Goal: Task Accomplishment & Management: Manage account settings

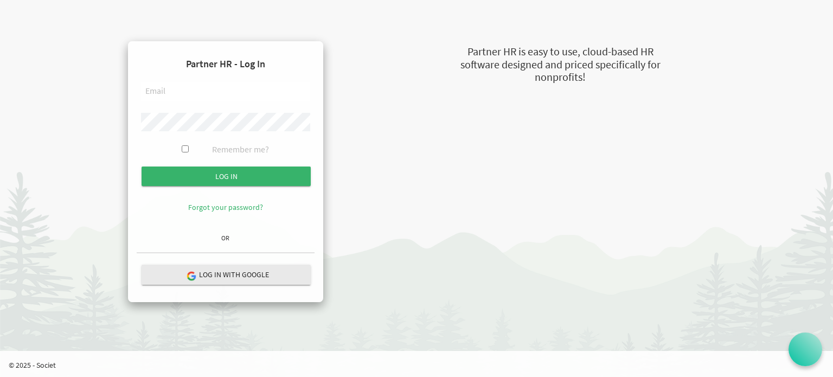
click at [180, 91] on input "text" at bounding box center [225, 91] width 169 height 18
click at [176, 91] on input "text" at bounding box center [225, 91] width 169 height 18
type input "fernandod@theopendoors.ca"
click at [142, 167] on input "Log in" at bounding box center [226, 177] width 169 height 20
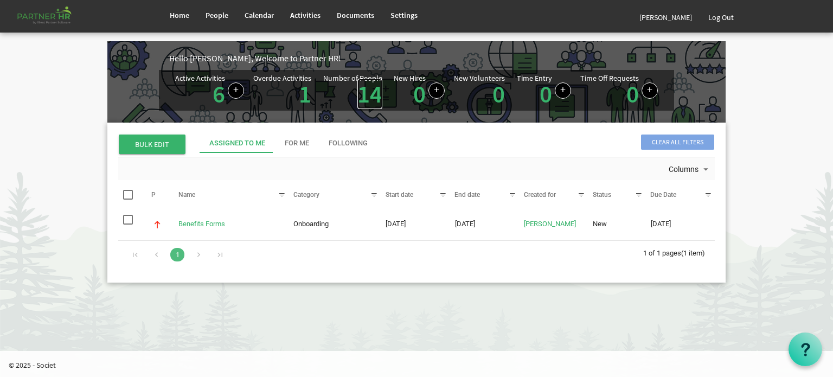
click at [370, 94] on link "14" at bounding box center [370, 94] width 25 height 30
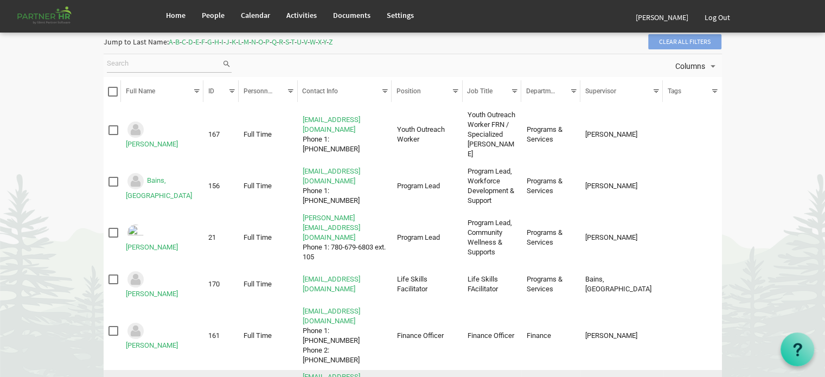
scroll to position [109, 0]
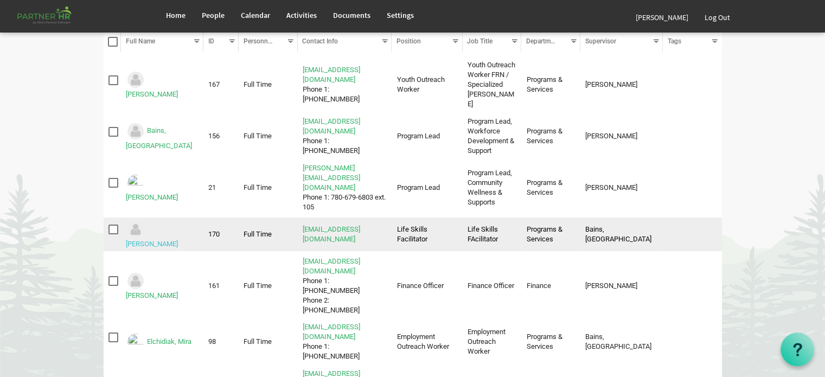
click at [173, 240] on link "Cox, Deanna" at bounding box center [152, 244] width 52 height 8
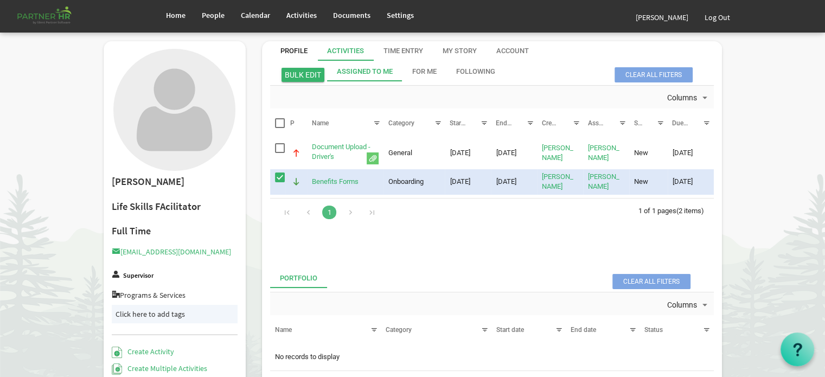
click at [294, 49] on div "Profile" at bounding box center [293, 51] width 27 height 10
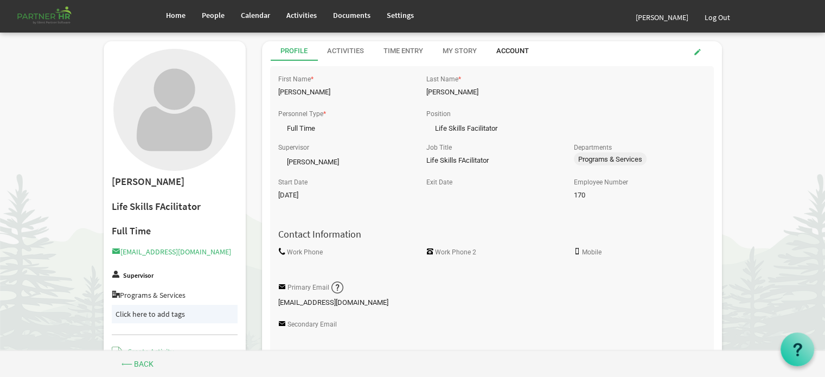
click at [515, 49] on div "Account" at bounding box center [512, 51] width 33 height 10
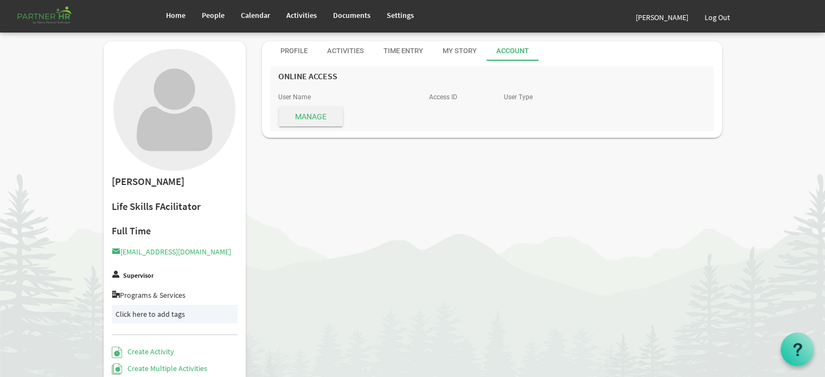
click at [312, 114] on span "Manage" at bounding box center [311, 117] width 64 height 20
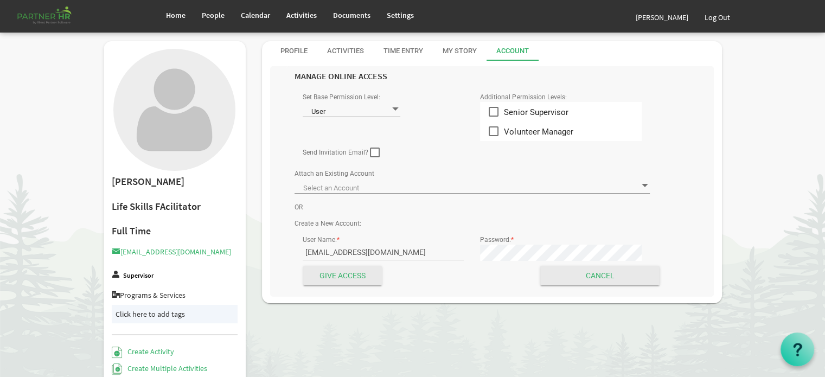
click at [394, 108] on span at bounding box center [396, 109] width 10 height 10
click at [339, 129] on li "User" at bounding box center [352, 128] width 98 height 20
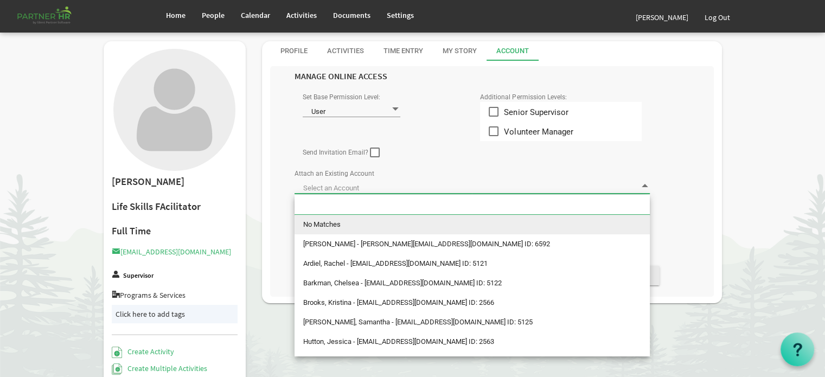
click at [397, 186] on span at bounding box center [472, 185] width 355 height 15
click at [417, 178] on span at bounding box center [472, 185] width 355 height 15
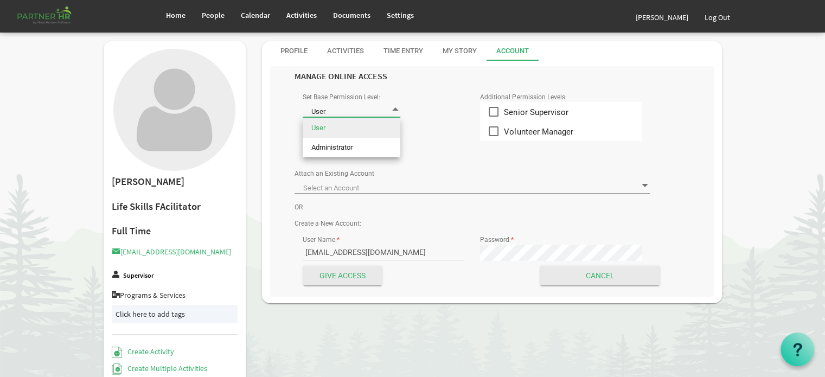
click at [398, 108] on span at bounding box center [396, 109] width 10 height 10
click at [397, 110] on span at bounding box center [396, 109] width 10 height 10
click at [294, 49] on div "Profile" at bounding box center [293, 51] width 27 height 10
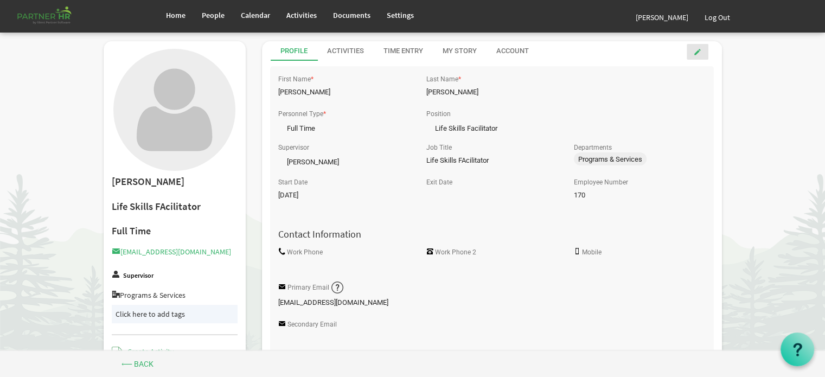
click at [697, 49] on span at bounding box center [698, 52] width 8 height 8
click at [701, 50] on link at bounding box center [698, 52] width 22 height 16
click at [464, 160] on input "Life Skills FAcilitator" at bounding box center [491, 161] width 131 height 16
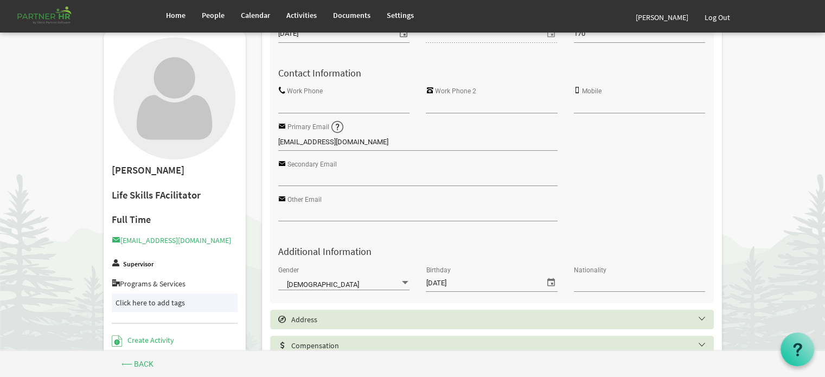
scroll to position [109, 0]
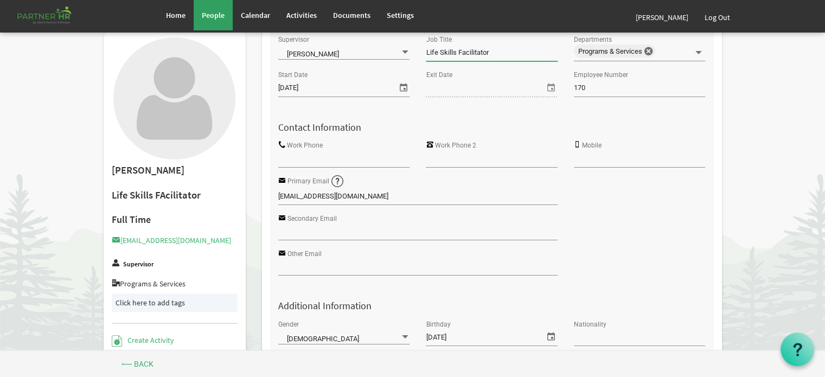
type input "Life Skills Facilitator"
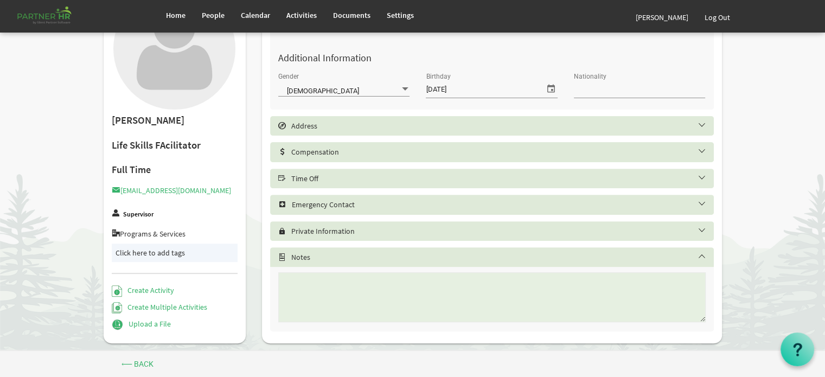
scroll to position [371, 0]
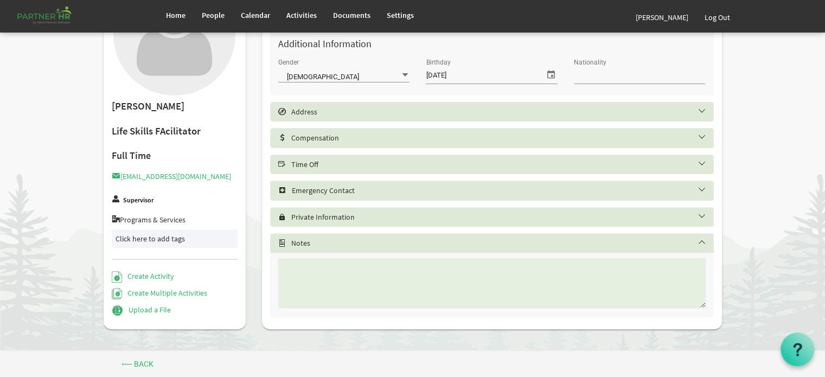
click at [699, 189] on h5 "Emergency Contact" at bounding box center [500, 190] width 444 height 9
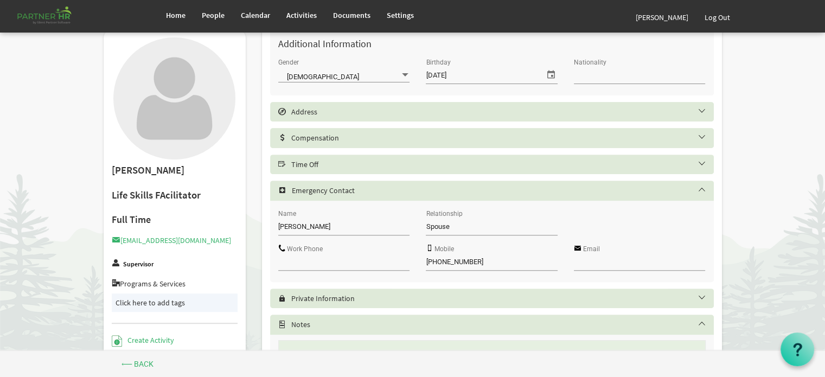
click at [700, 164] on h5 "Time Off" at bounding box center [500, 164] width 444 height 9
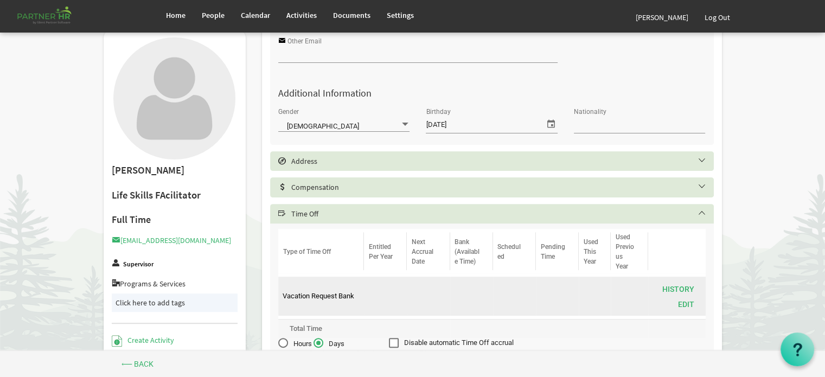
scroll to position [316, 0]
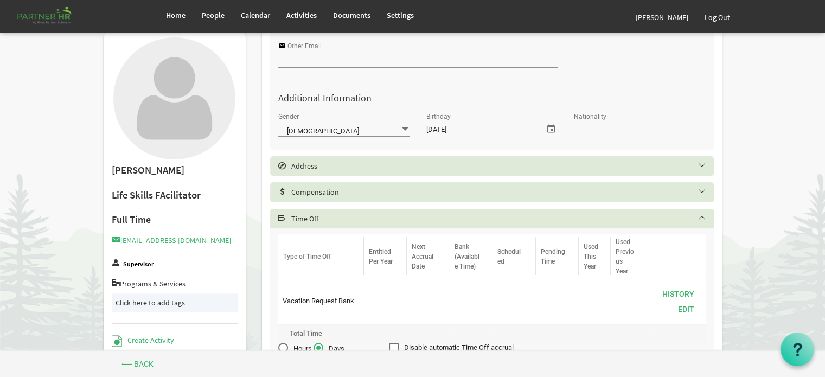
click at [702, 191] on h5 "Compensation" at bounding box center [500, 192] width 444 height 9
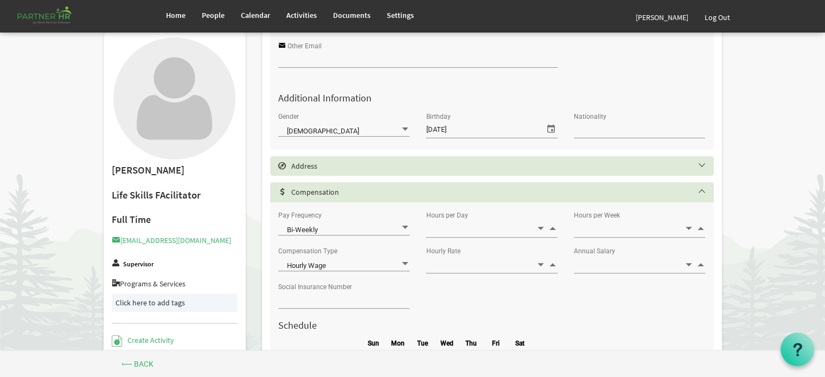
click at [702, 166] on h5 "Address" at bounding box center [500, 166] width 444 height 9
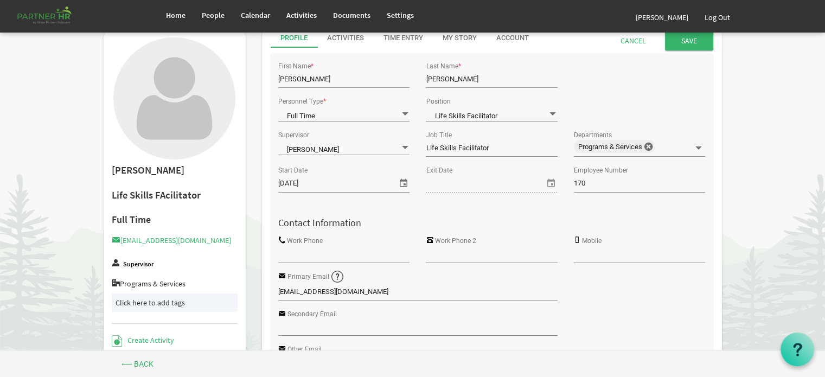
scroll to position [0, 0]
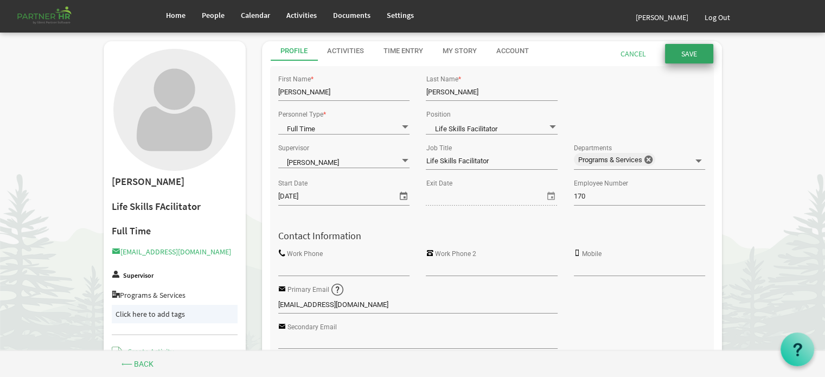
click at [683, 50] on input "Save" at bounding box center [689, 54] width 48 height 20
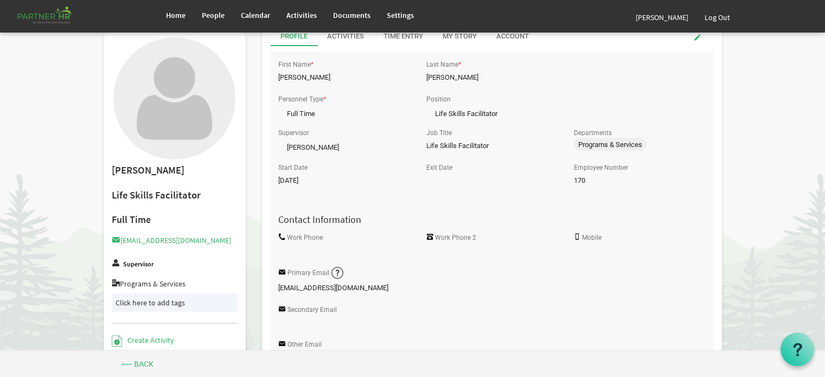
scroll to position [54, 0]
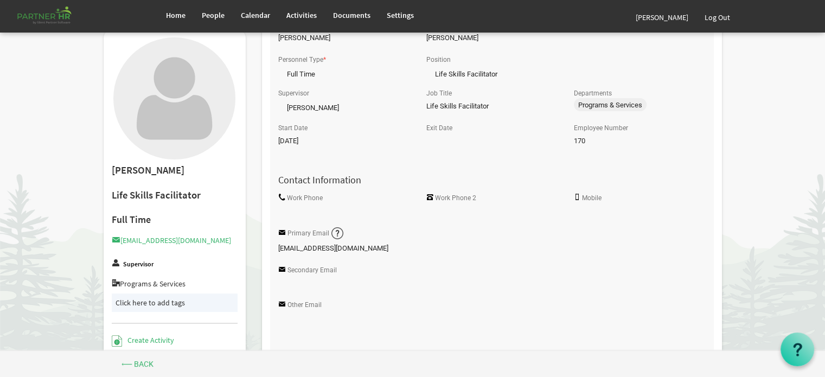
click at [302, 215] on input "Work Phone" at bounding box center [343, 211] width 131 height 16
click at [279, 212] on input "Work Phone" at bounding box center [343, 211] width 131 height 16
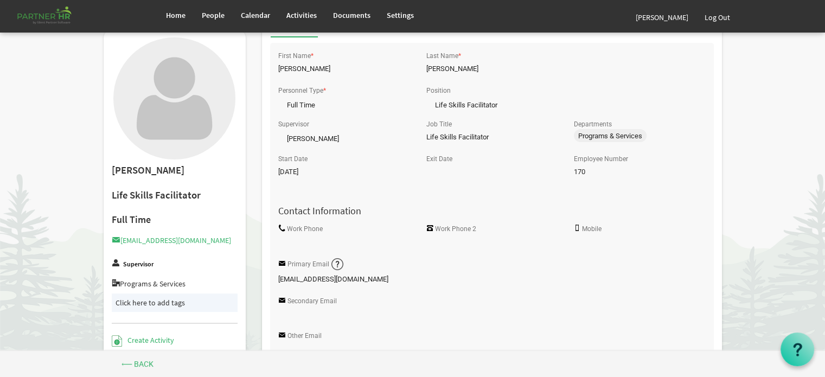
scroll to position [0, 0]
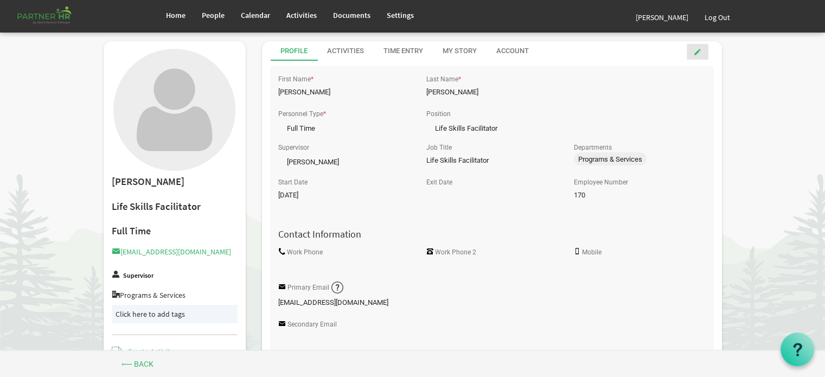
click at [697, 49] on span at bounding box center [698, 52] width 8 height 8
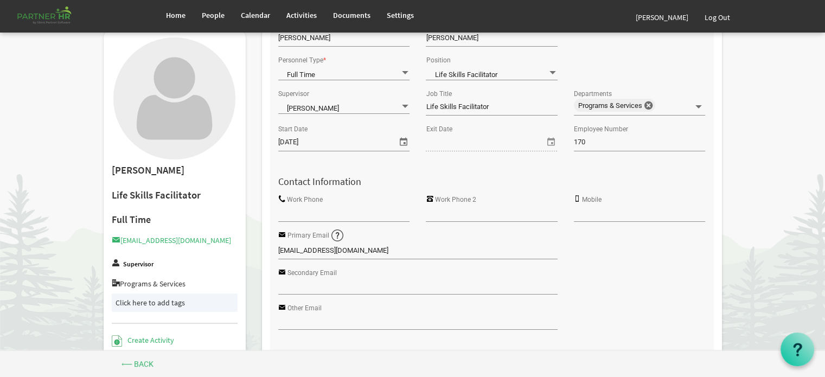
click at [288, 214] on input "Work Phone" at bounding box center [343, 213] width 131 height 16
paste input "780-679-8836"
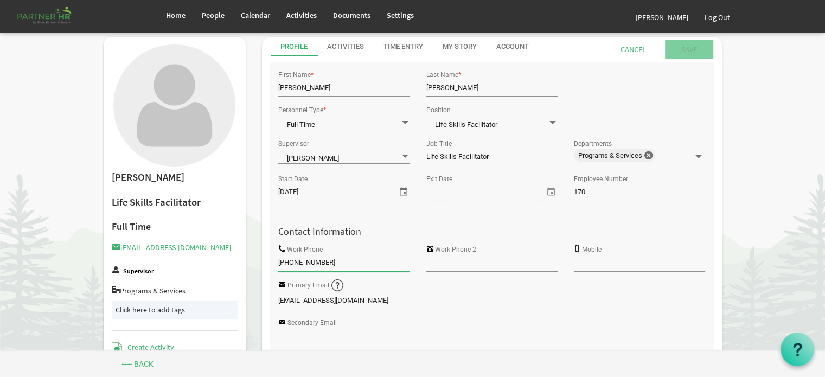
scroll to position [0, 0]
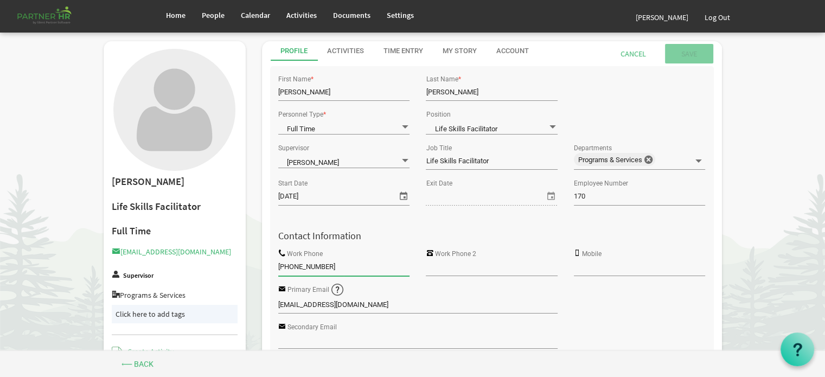
type input "780-679-8836"
click at [441, 266] on input "Work Phone 2" at bounding box center [491, 267] width 131 height 16
click at [690, 52] on input "submit" at bounding box center [689, 54] width 48 height 20
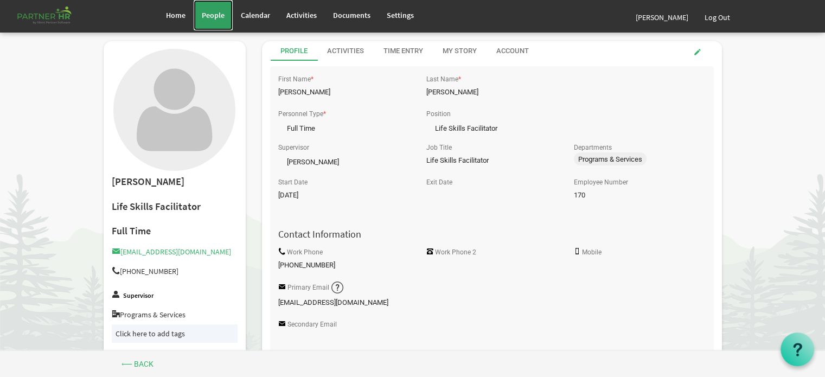
click at [209, 13] on span "People" at bounding box center [213, 15] width 23 height 10
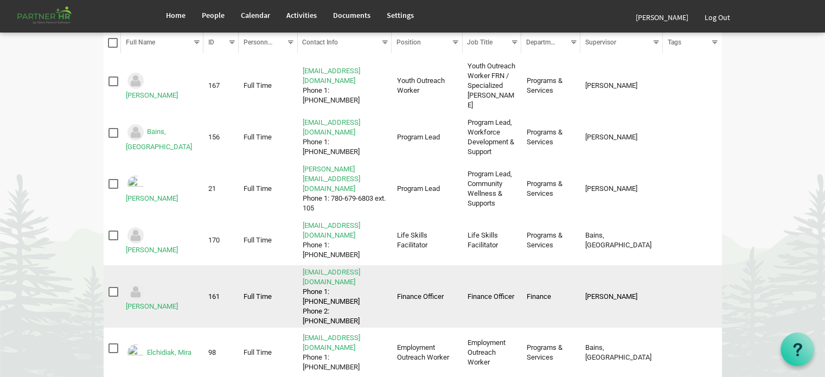
scroll to position [109, 0]
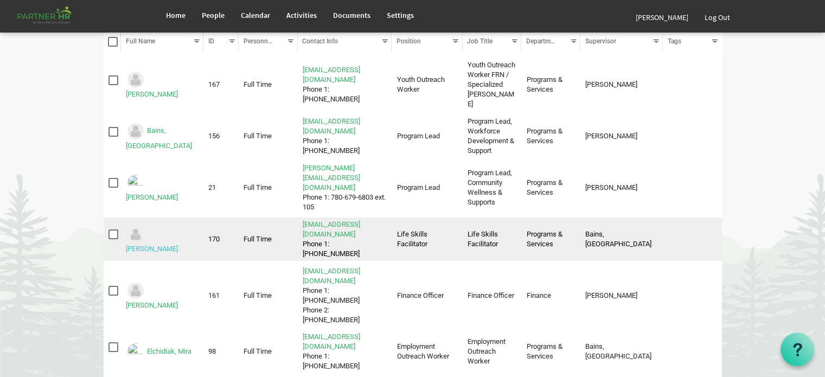
click at [170, 245] on link "[PERSON_NAME]" at bounding box center [152, 249] width 52 height 8
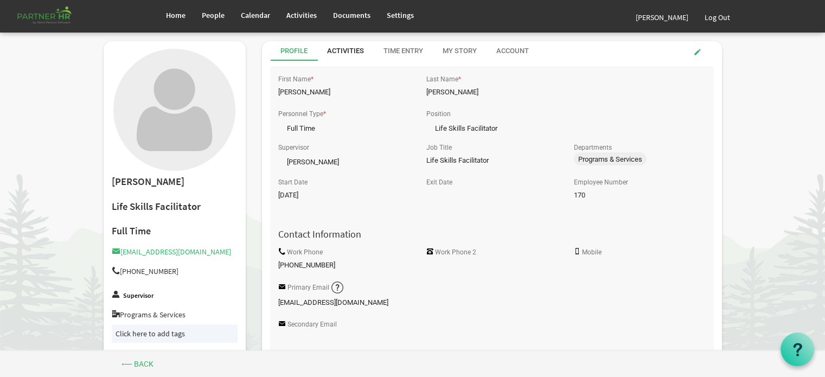
click at [345, 48] on div "Activities" at bounding box center [345, 51] width 37 height 10
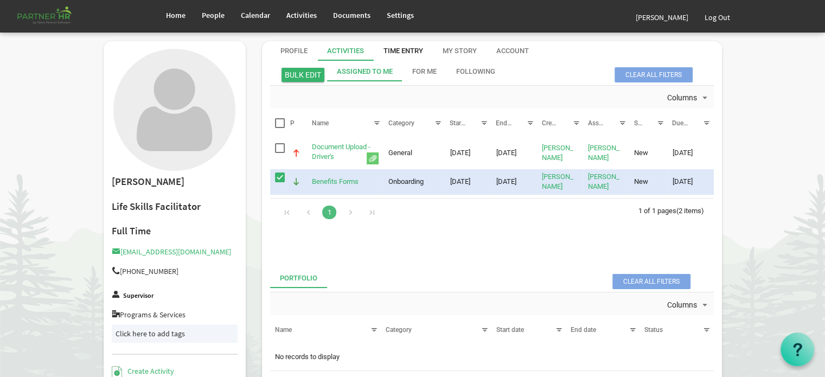
click at [404, 47] on div "Time Entry" at bounding box center [404, 51] width 40 height 10
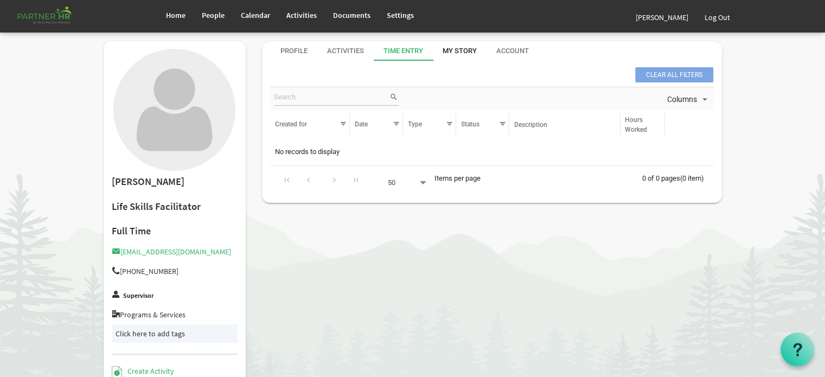
click at [460, 47] on div "My Story" at bounding box center [460, 51] width 34 height 10
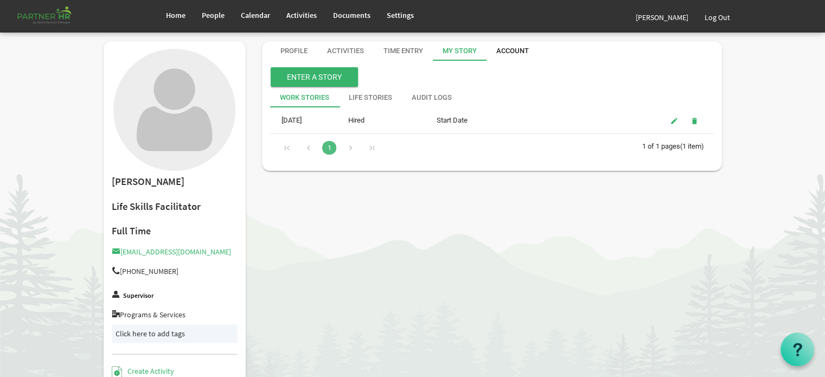
click at [515, 51] on div "Account" at bounding box center [512, 51] width 33 height 10
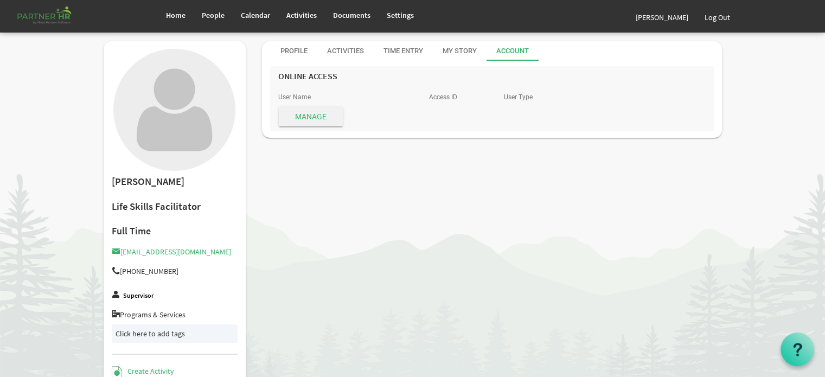
click at [310, 114] on span "Manage" at bounding box center [311, 117] width 64 height 20
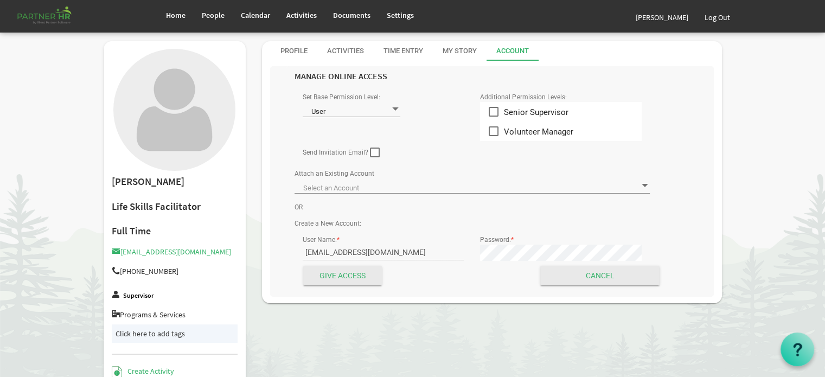
click at [395, 108] on span at bounding box center [396, 109] width 10 height 10
click at [341, 125] on li "User" at bounding box center [352, 128] width 98 height 20
click at [373, 152] on span at bounding box center [375, 153] width 10 height 10
click at [371, 149] on input "checkbox" at bounding box center [370, 148] width 1 height 1
checkbox input "true"
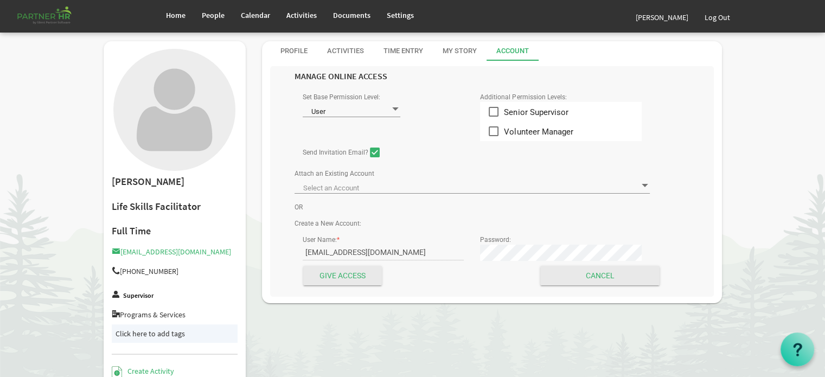
click at [647, 184] on span at bounding box center [645, 186] width 10 height 10
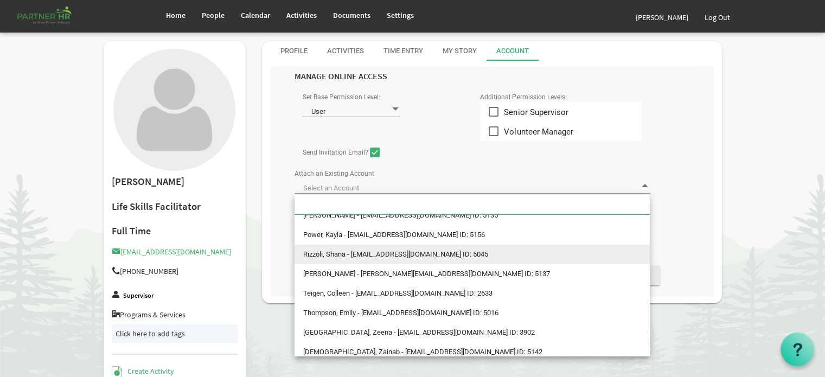
scroll to position [288, 0]
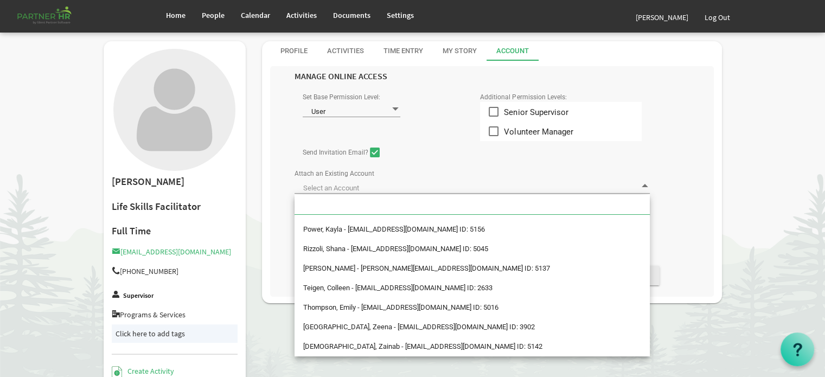
click at [441, 176] on div "Attach an Existing Account" at bounding box center [472, 183] width 372 height 34
